Goal: Task Accomplishment & Management: Use online tool/utility

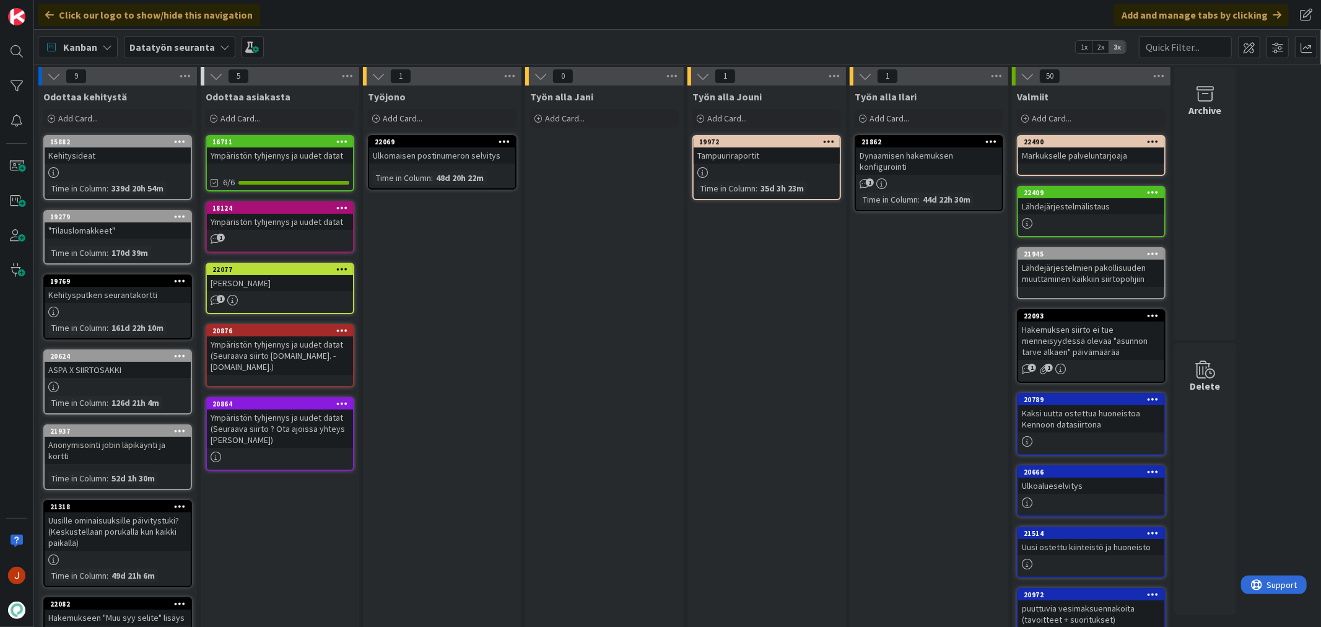
click at [741, 306] on div "Työn alla Jouni Add Card... 19972 Tampuuriraportit Time in [GEOGRAPHIC_DATA] : …" at bounding box center [766, 464] width 159 height 759
click at [729, 370] on div "Työn alla Jouni Add Card... 19972 Tampuuriraportit Time in [GEOGRAPHIC_DATA] : …" at bounding box center [766, 464] width 159 height 759
click at [100, 45] on div "Kanban" at bounding box center [78, 47] width 80 height 22
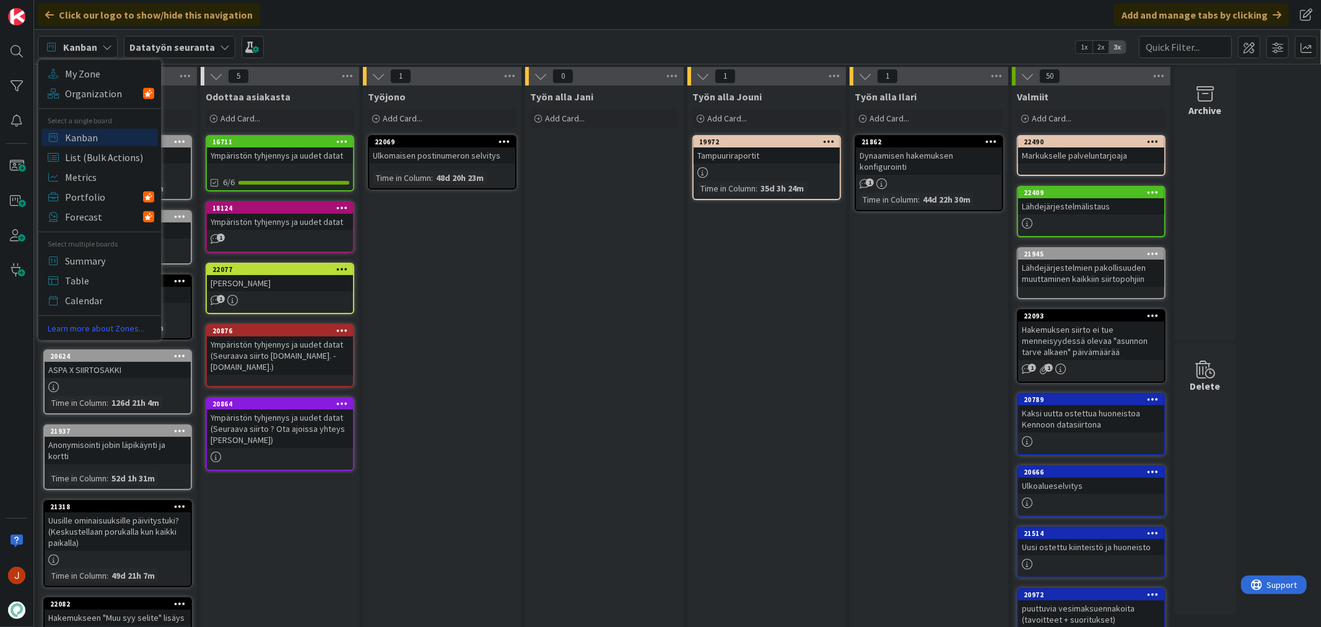
click at [201, 41] on b "Datatyön seuranta" at bounding box center [171, 47] width 85 height 12
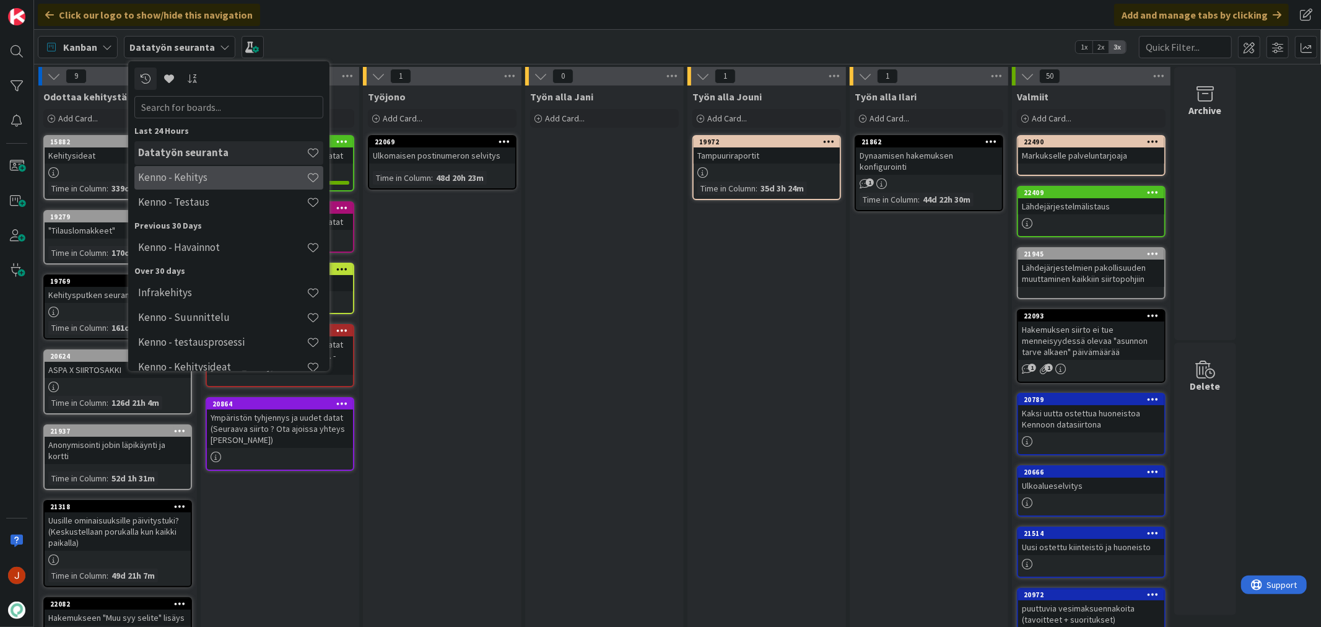
click at [208, 171] on h4 "Kenno - Kehitys" at bounding box center [222, 177] width 168 height 12
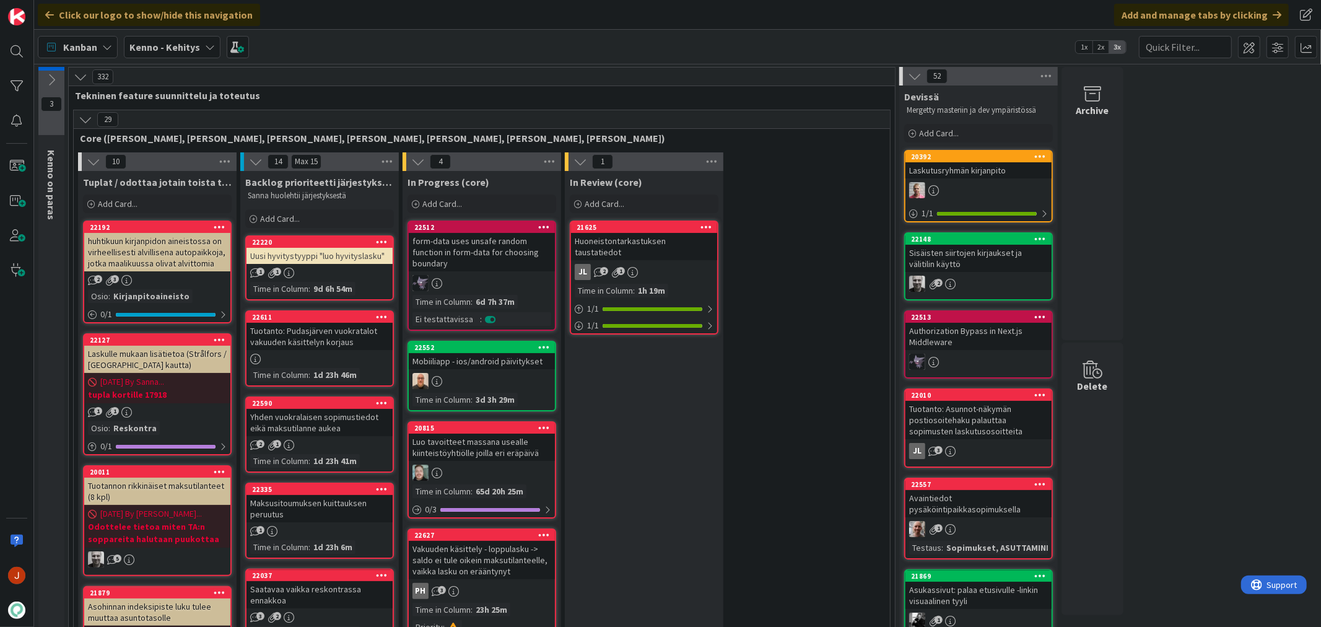
click at [190, 53] on span "Kenno - Kehitys" at bounding box center [164, 47] width 71 height 15
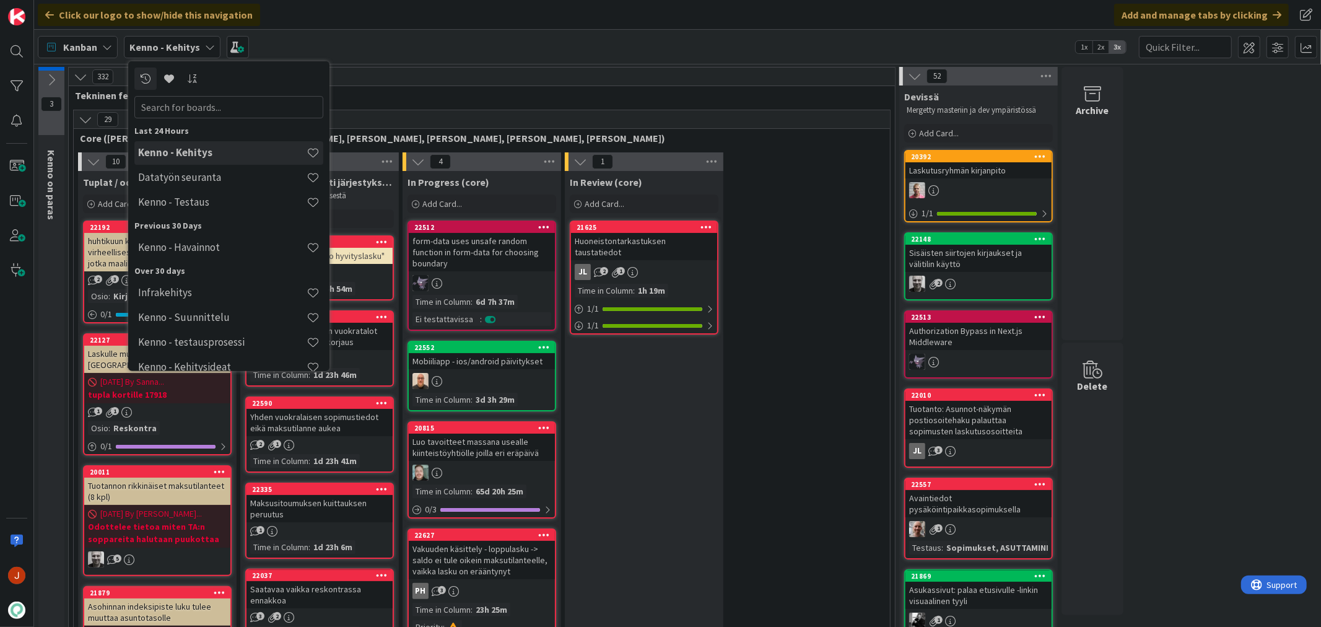
click at [235, 161] on div "Kenno - Kehitys" at bounding box center [228, 153] width 189 height 24
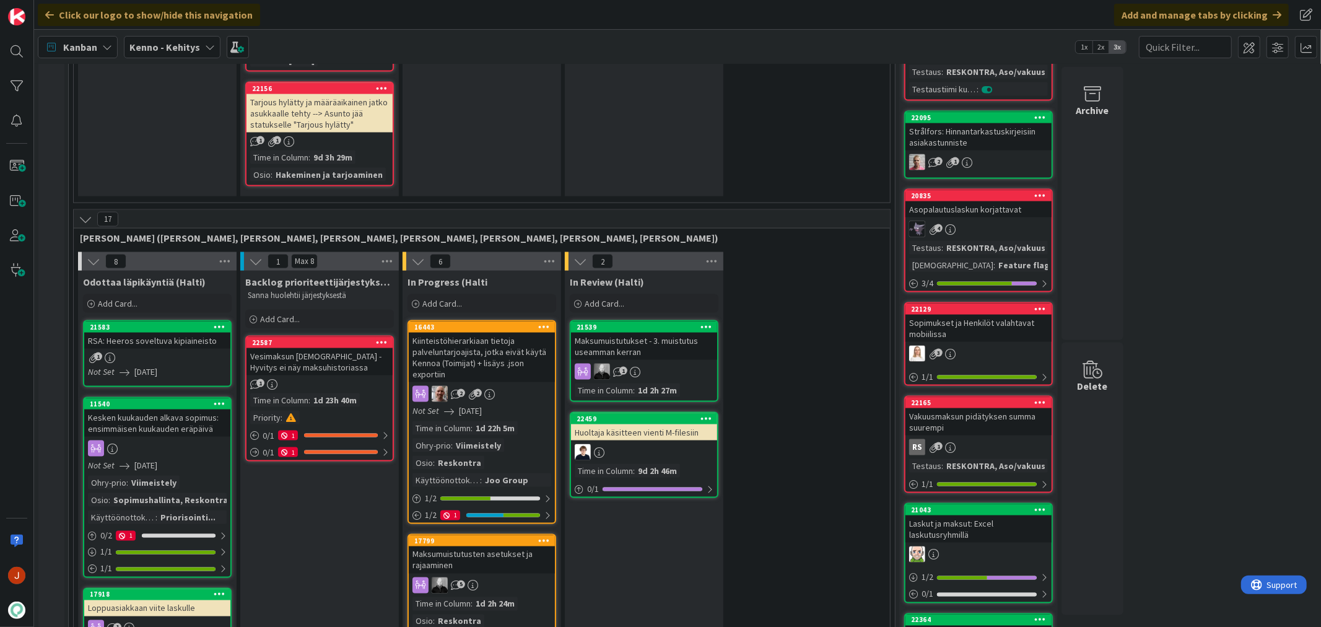
click at [479, 333] on div "Kiinteistöhierarkiaan tietoja palveluntarjoajista, jotka eivät käytä Kennoa (To…" at bounding box center [482, 358] width 146 height 50
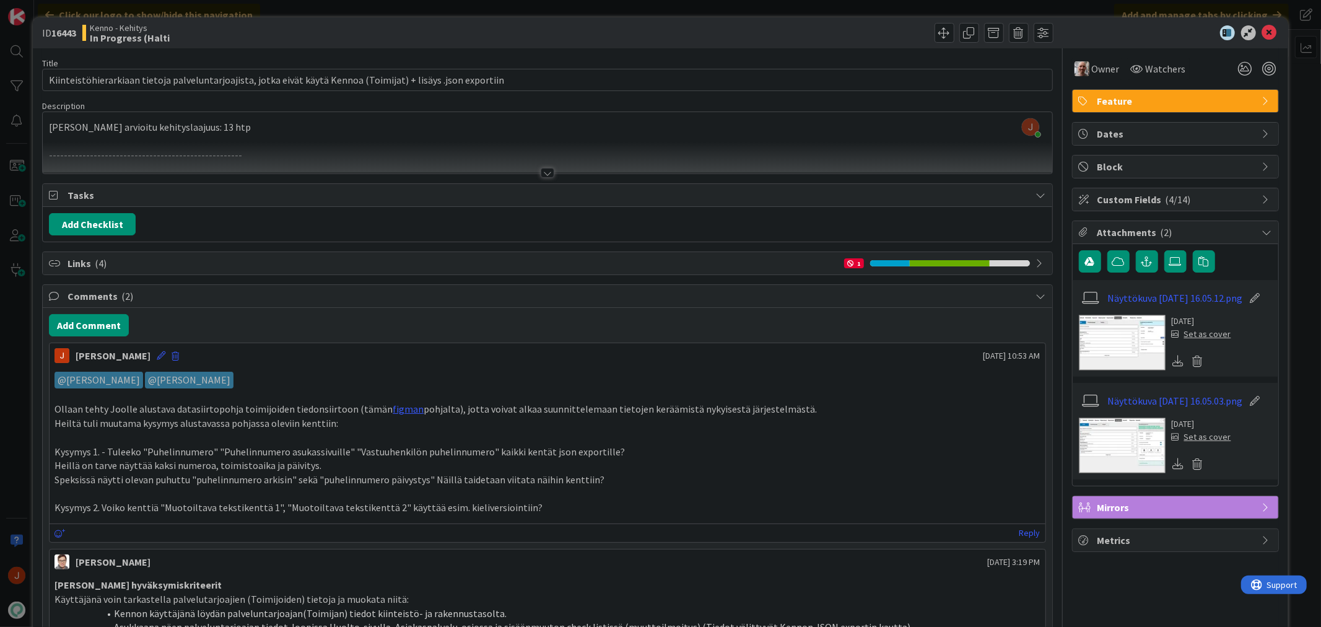
click at [82, 260] on span "Links ( 4 )" at bounding box center [453, 263] width 770 height 15
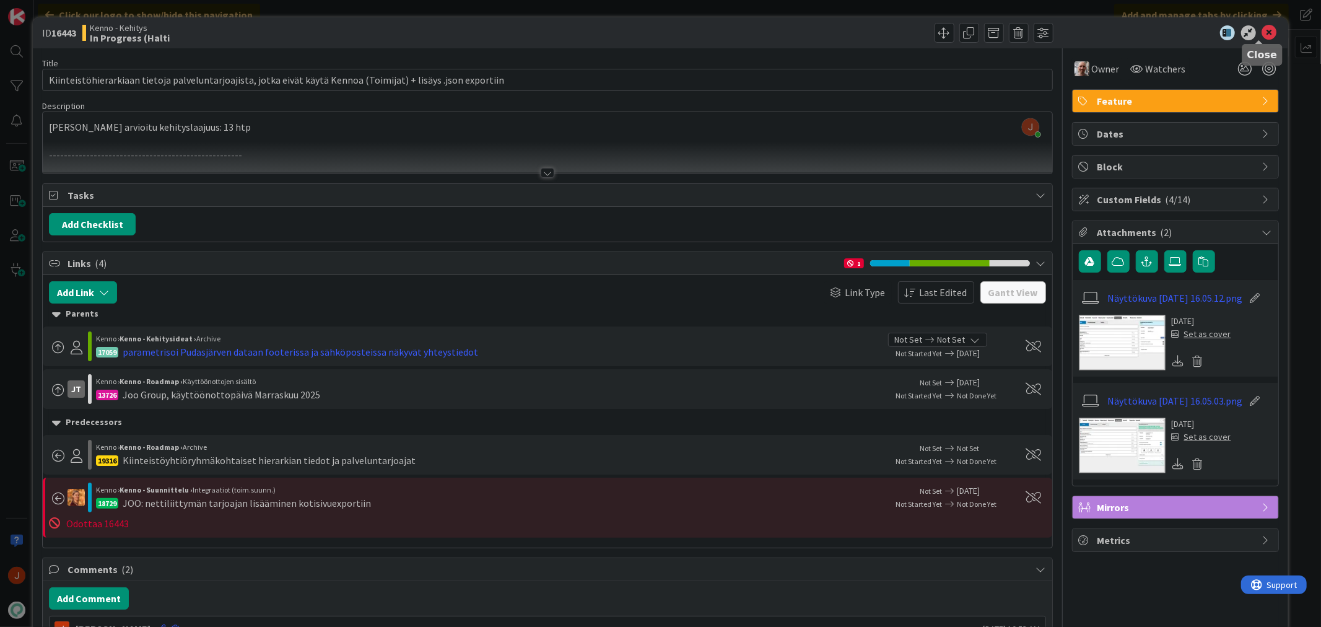
click at [1262, 30] on icon at bounding box center [1269, 32] width 15 height 15
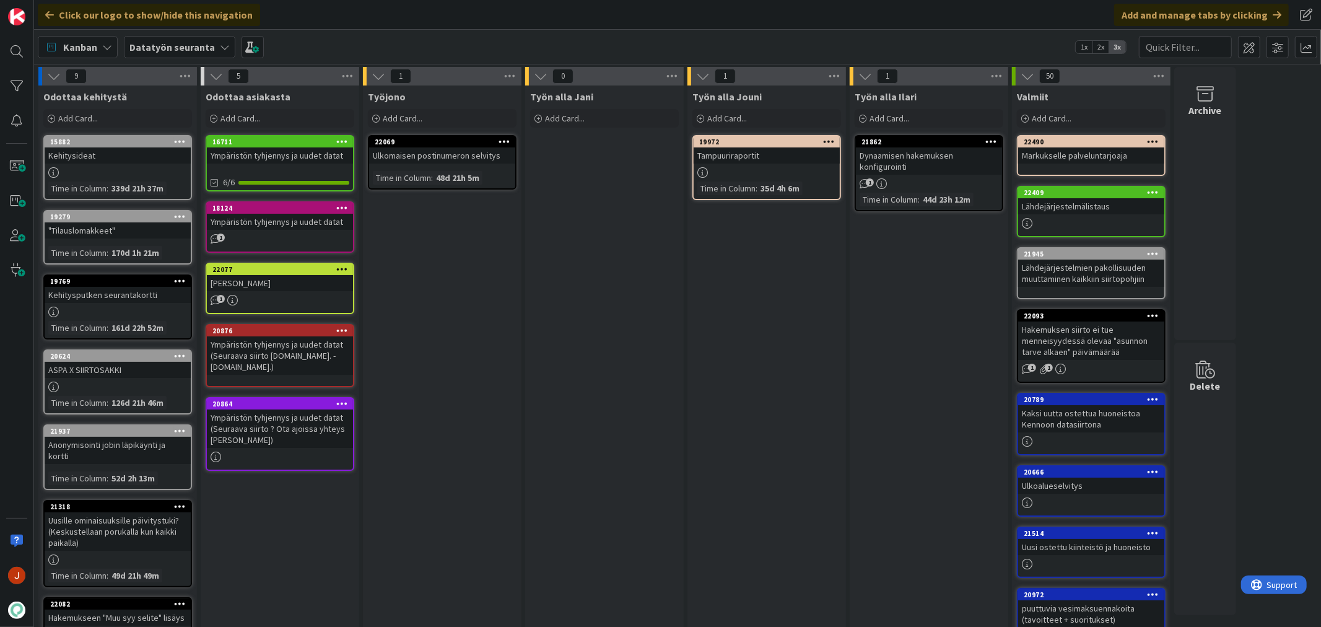
click at [190, 47] on b "Datatyön seuranta" at bounding box center [171, 47] width 85 height 12
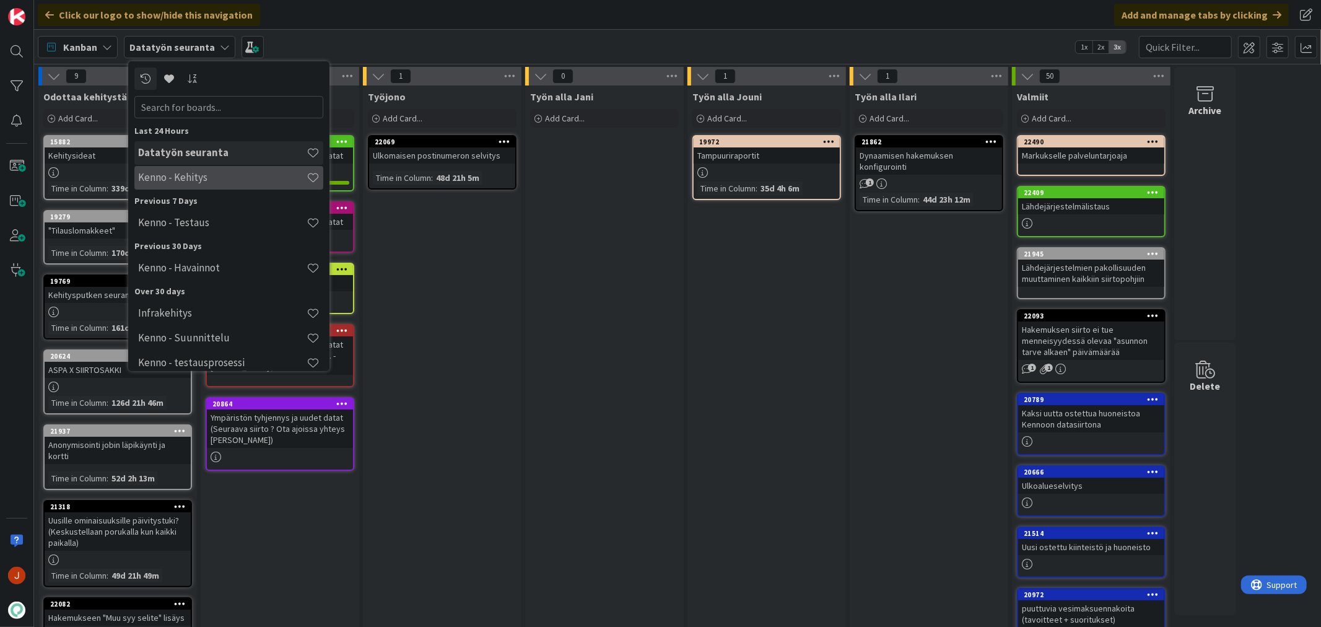
click at [223, 177] on h4 "Kenno - Kehitys" at bounding box center [222, 177] width 168 height 12
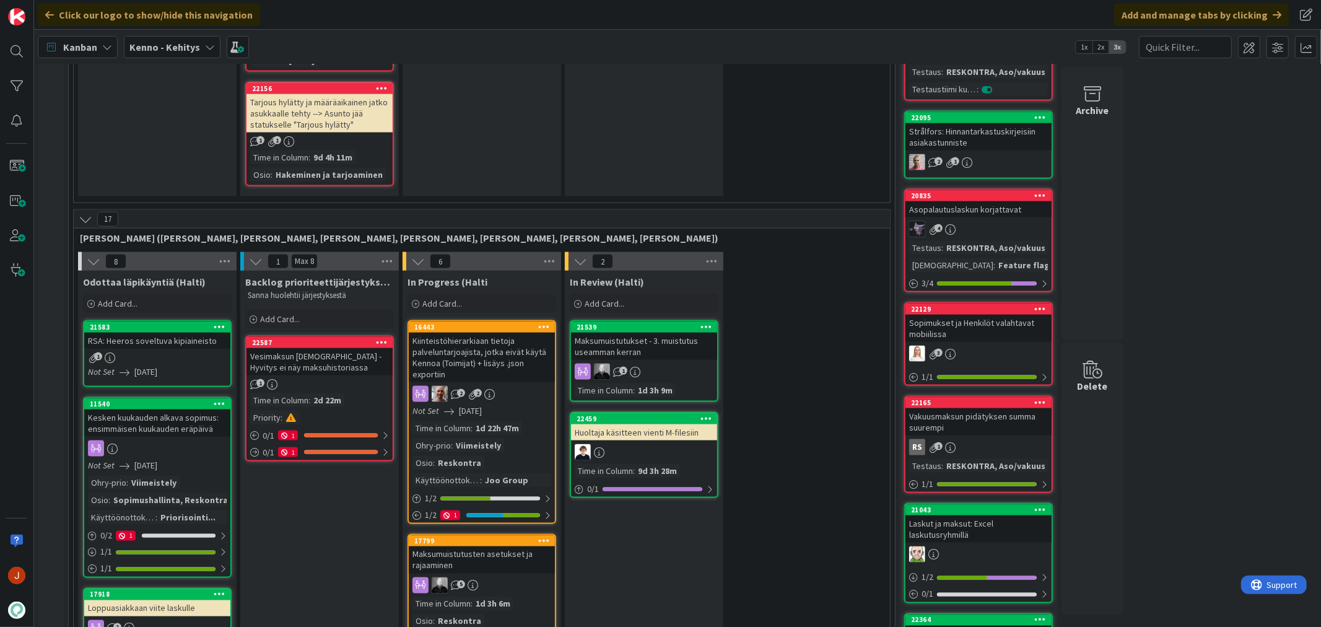
click at [474, 333] on div "Kiinteistöhierarkiaan tietoja palveluntarjoajista, jotka eivät käytä Kennoa (To…" at bounding box center [482, 358] width 146 height 50
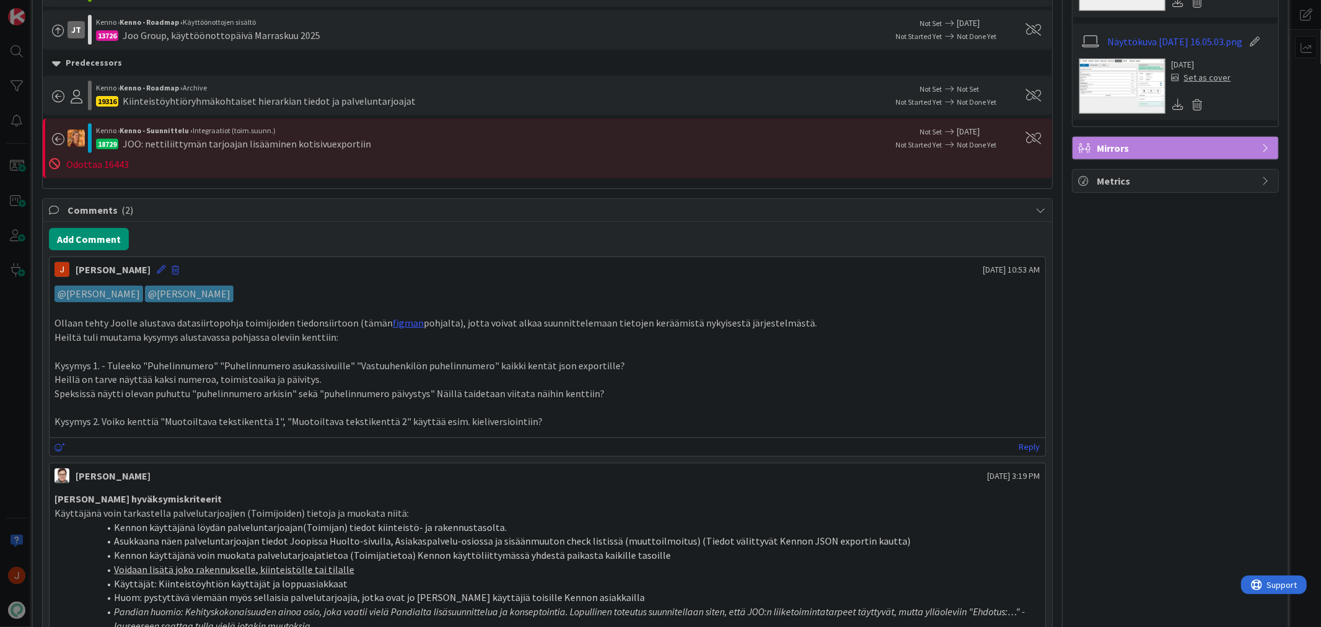
scroll to position [412, 0]
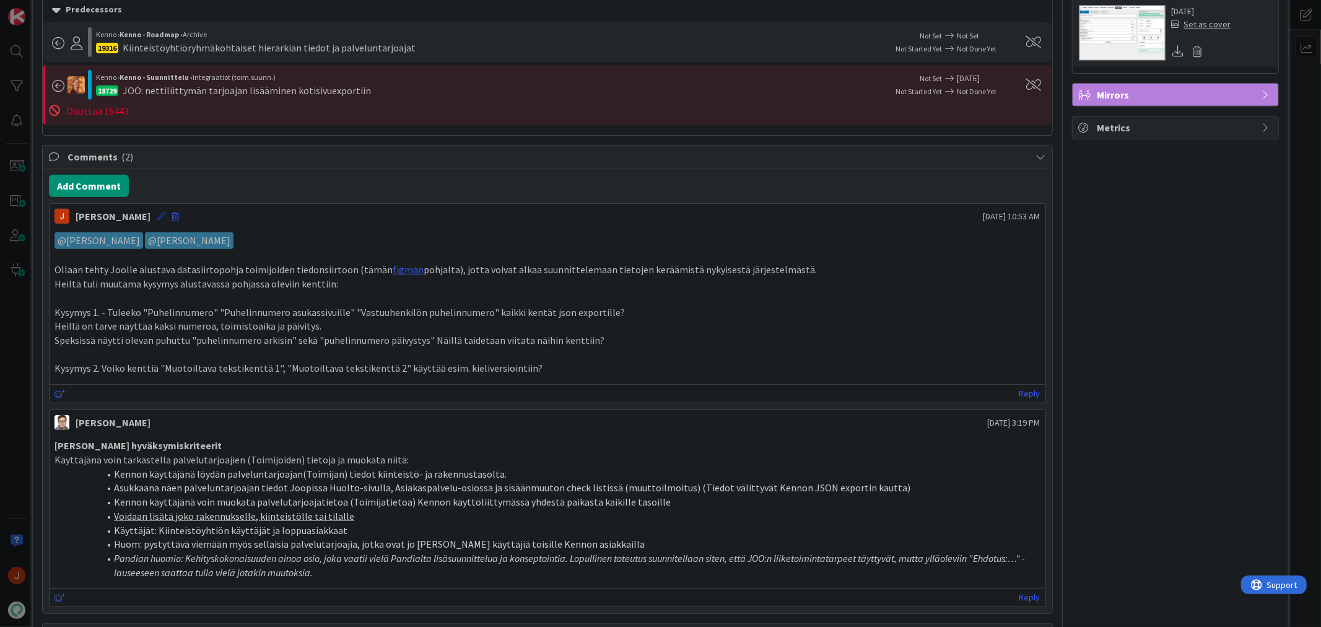
click at [157, 214] on icon at bounding box center [161, 216] width 9 height 9
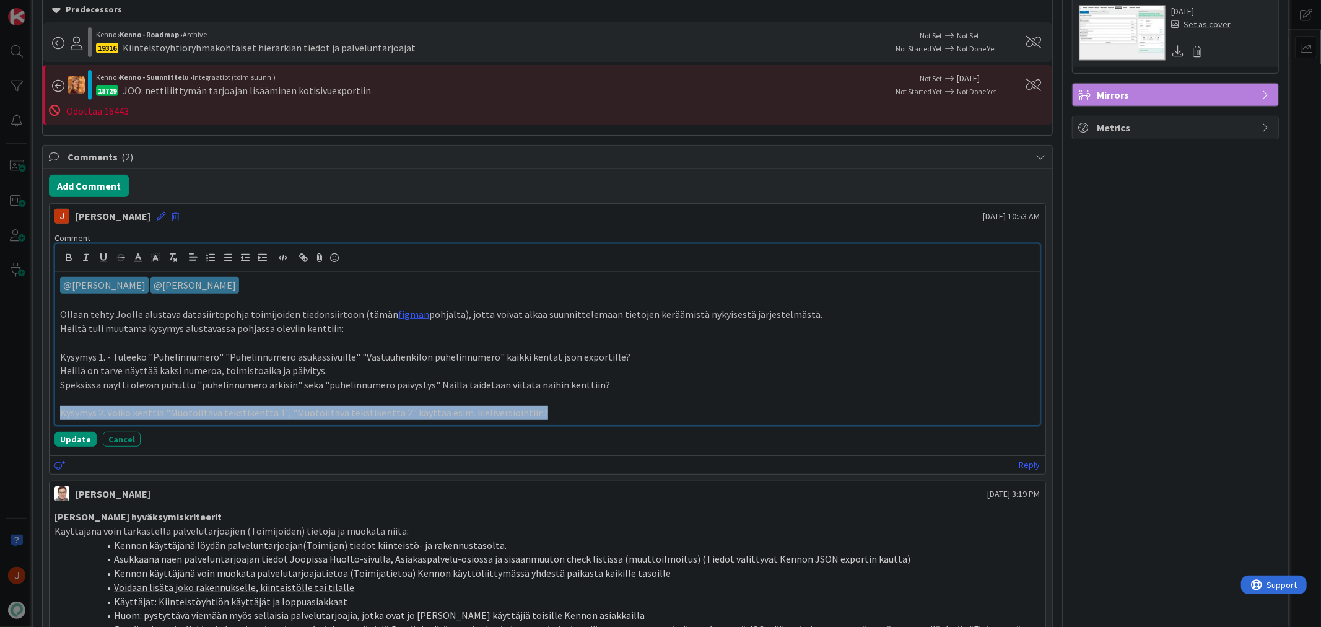
drag, startPoint x: 530, startPoint y: 412, endPoint x: 59, endPoint y: 419, distance: 470.7
click at [59, 419] on div "﻿ @ Sanna Mattila ﻿ ﻿ @ Ville Harvala ﻿ Ollaan tehty Joolle alustava datasiirto…" at bounding box center [547, 348] width 984 height 153
click at [121, 256] on icon "button" at bounding box center [120, 257] width 11 height 11
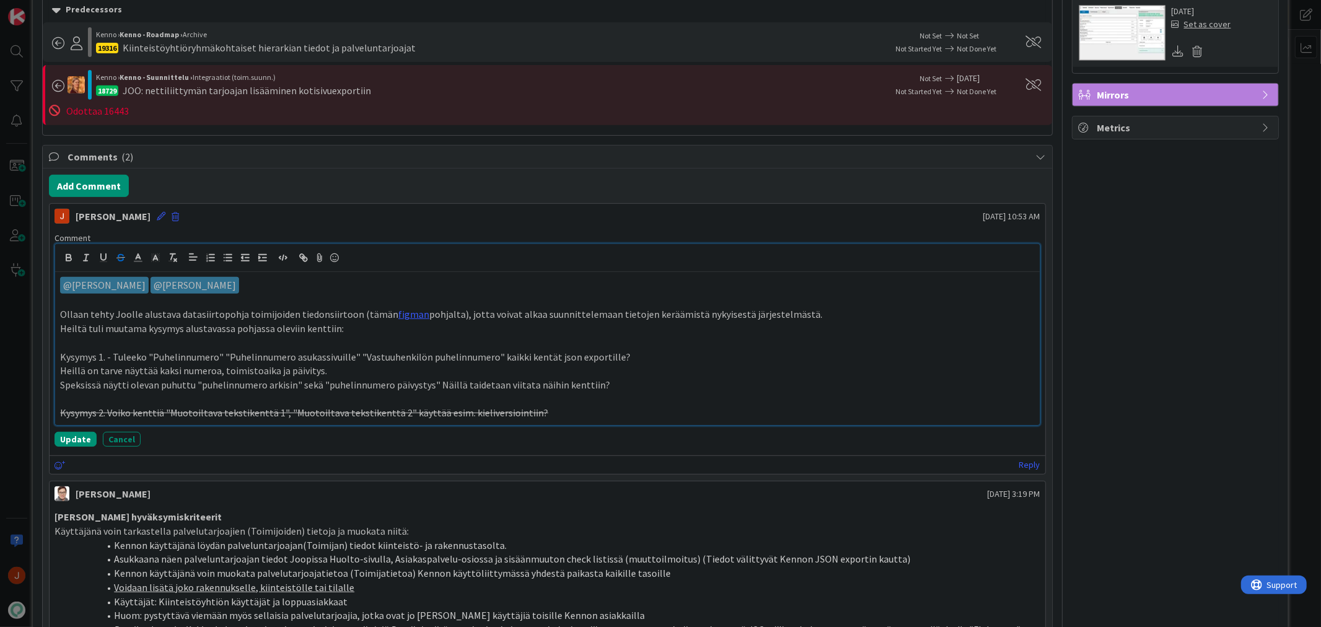
click at [74, 413] on s "Kysymys 2. Voiko kenttiä "Muotoiltava tekstikenttä 1", "Muotoiltava tekstikentt…" at bounding box center [304, 412] width 488 height 12
click at [63, 415] on s "Kysymys 2. Voiko kenttiä "Muotoiltava tekstikenttä 1", "Muotoiltava tekstikentt…" at bounding box center [304, 412] width 488 height 12
click at [819, 413] on p "Edit - ei ole enää relevantti. Asiakas hoitaa tämän toisella tavalla Kysymys 2.…" at bounding box center [547, 413] width 974 height 14
click at [72, 442] on button "Update" at bounding box center [76, 439] width 42 height 15
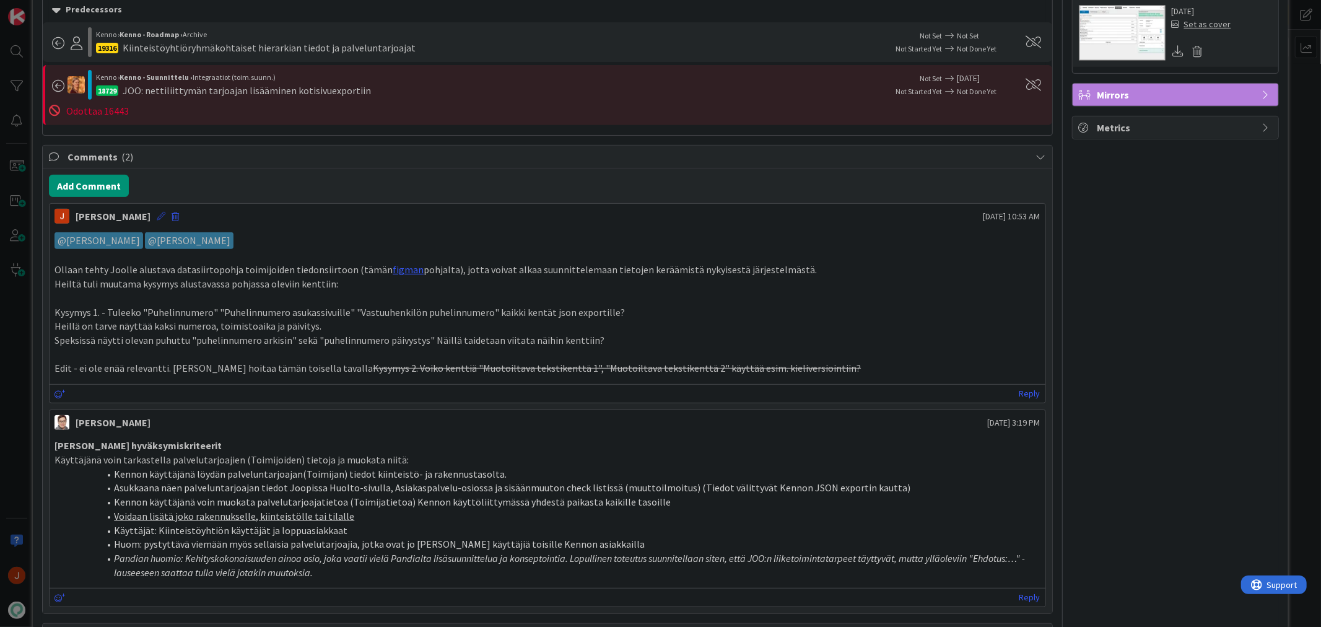
click at [157, 212] on icon at bounding box center [161, 216] width 9 height 9
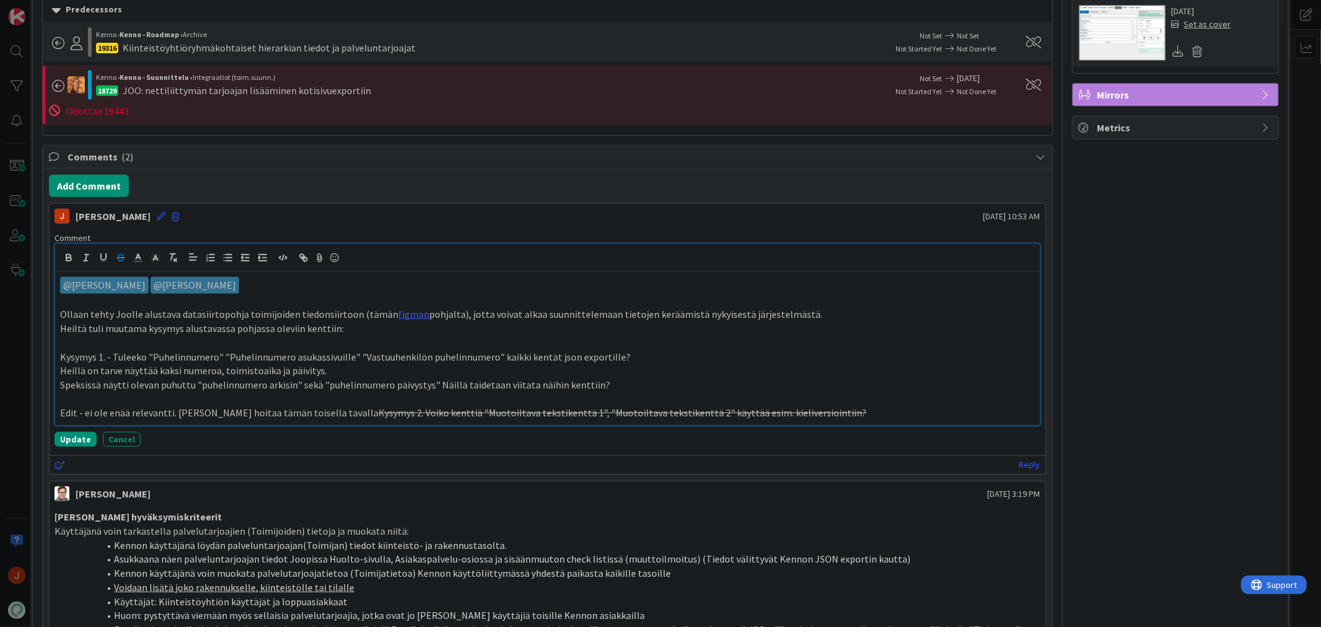
click at [142, 409] on p "Edit - ei ole enää relevantti. Asiakas hoitaa tämän toisella tavalla Kysymys 2.…" at bounding box center [547, 413] width 974 height 14
click at [78, 412] on p "Edit - ei ole enää relevantti. Asiakas hoitaa tämän toisella tavalla Kysymys 2.…" at bounding box center [547, 413] width 974 height 14
click at [85, 414] on p "Edit - ei ole enää relevantti. Asiakas hoitaa tämän toisella tavalla Kysymys 2.…" at bounding box center [547, 413] width 974 height 14
click at [76, 434] on button "Update" at bounding box center [76, 439] width 42 height 15
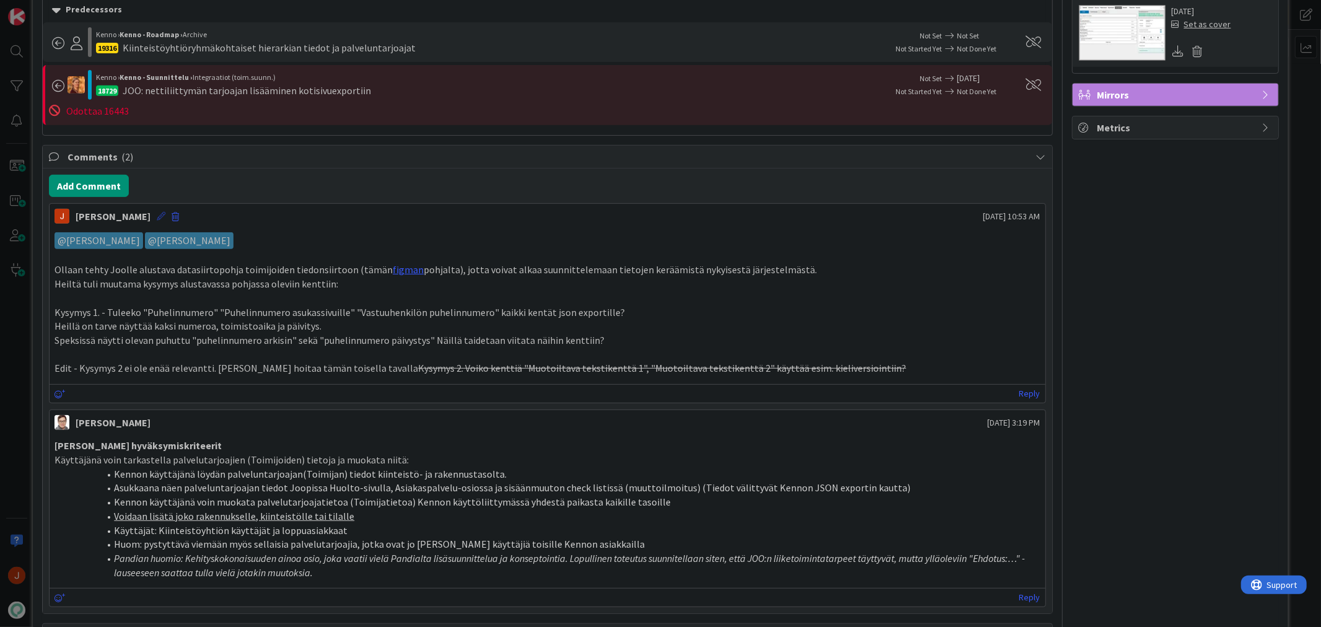
click at [157, 217] on icon at bounding box center [161, 216] width 9 height 9
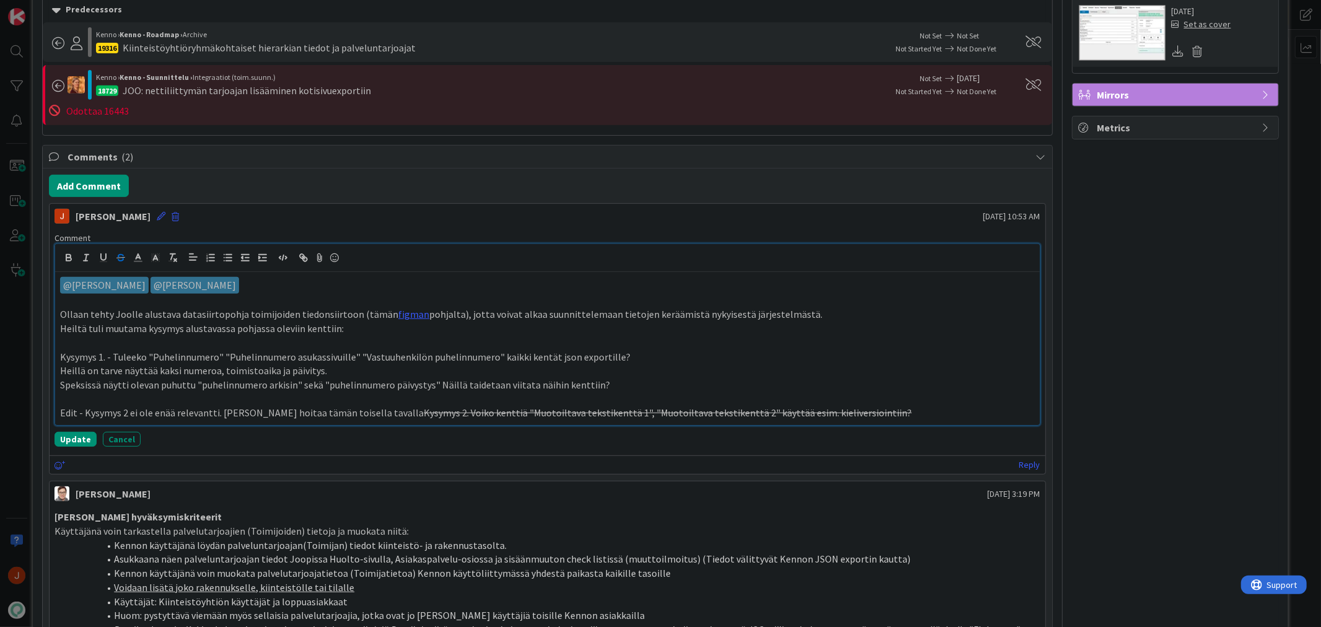
click at [424, 413] on s "Kysymys 2. Voiko kenttiä "Muotoiltava tekstikenttä 1", "Muotoiltava tekstikentt…" at bounding box center [668, 412] width 488 height 12
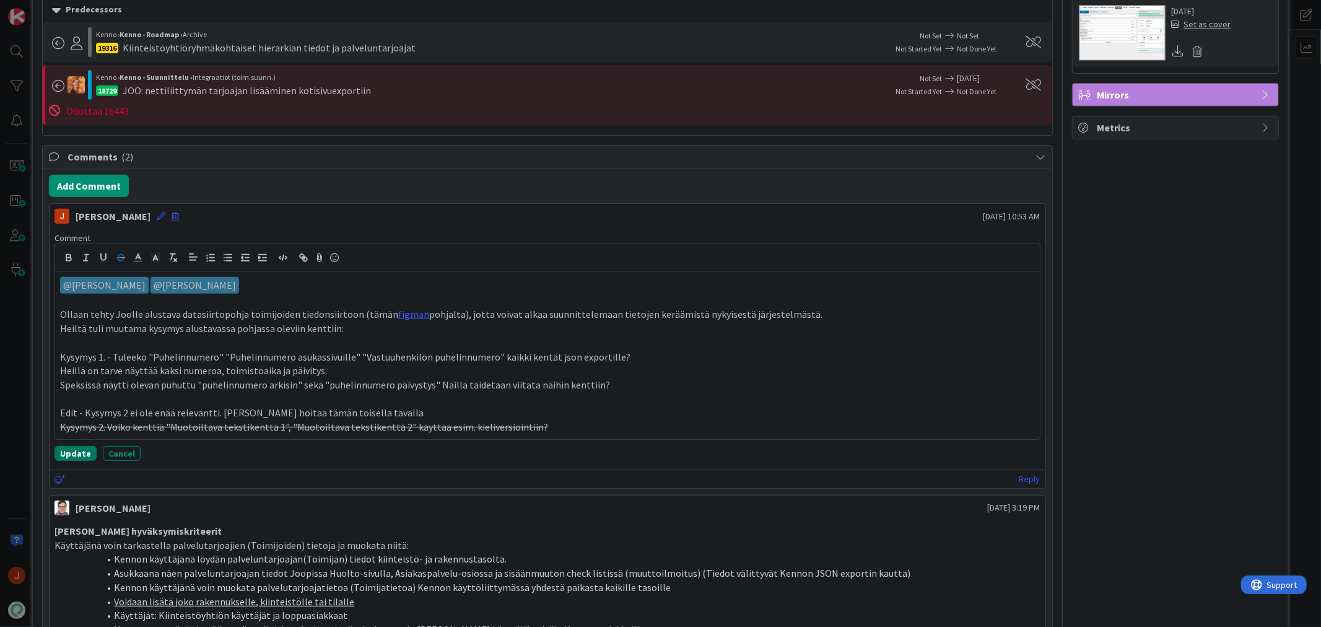
click at [76, 454] on button "Update" at bounding box center [76, 453] width 42 height 15
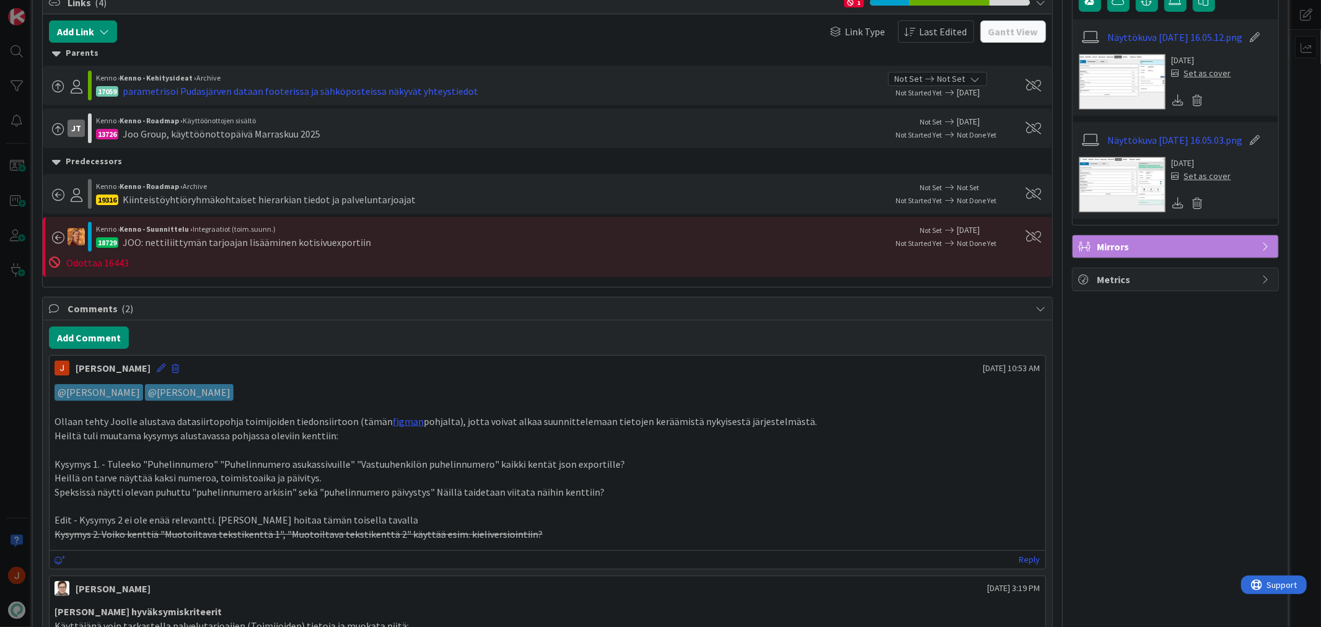
scroll to position [0, 0]
